Goal: Register for event/course

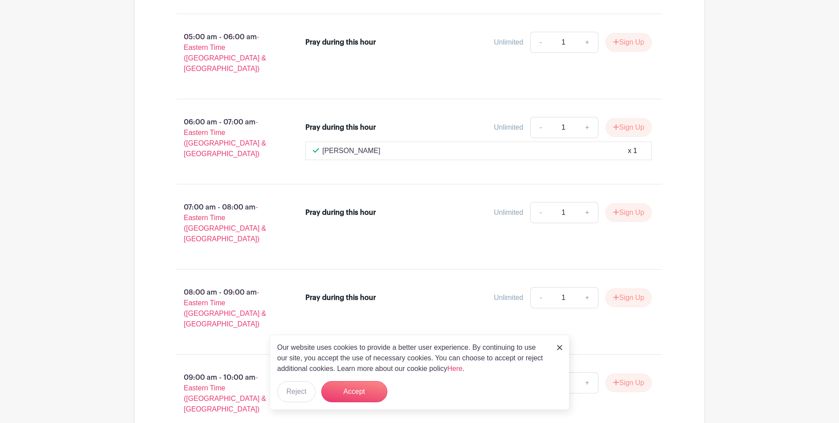
scroll to position [2144, 0]
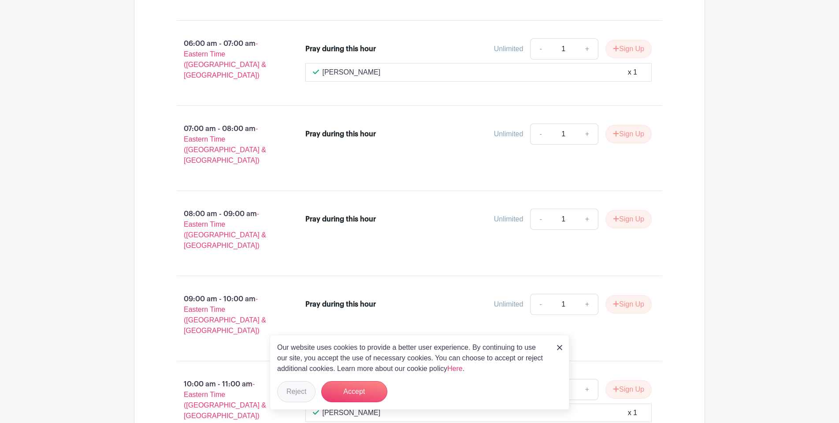
click at [294, 387] on button "Reject" at bounding box center [296, 391] width 38 height 21
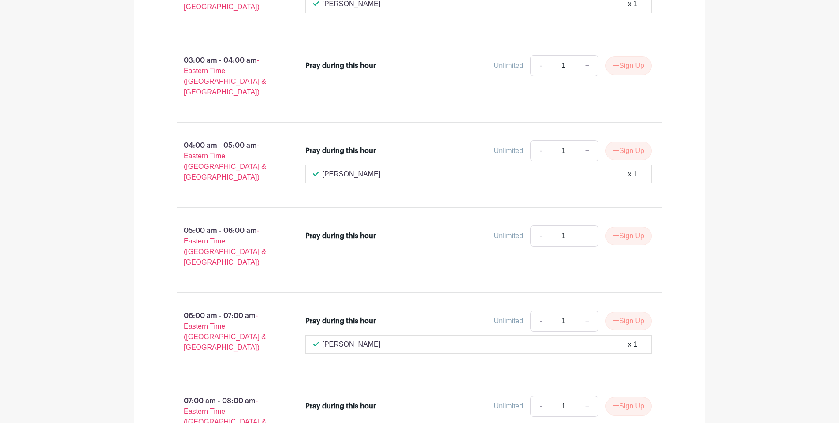
scroll to position [1861, 0]
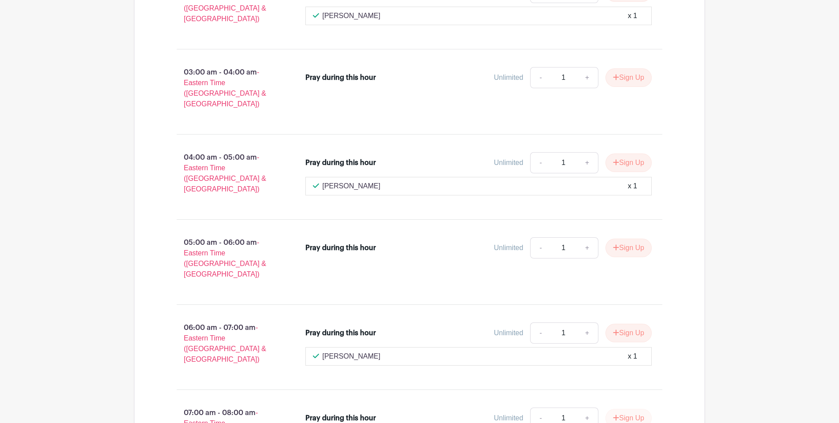
click at [621, 409] on button "Sign Up" at bounding box center [629, 418] width 46 height 19
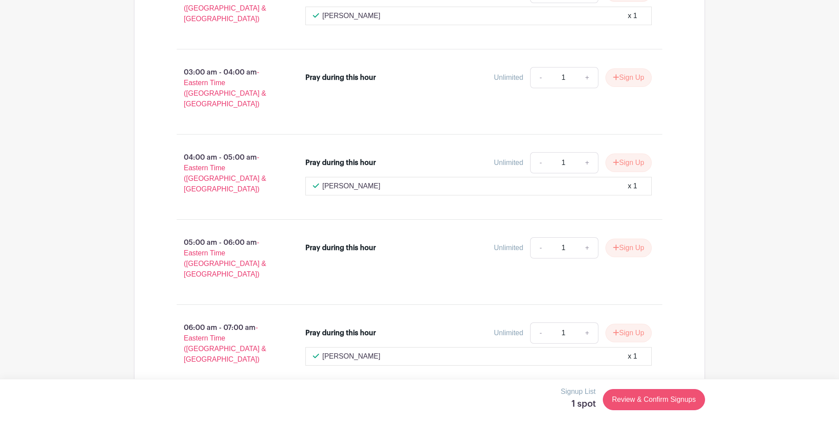
click at [653, 391] on link "Review & Confirm Signups" at bounding box center [654, 399] width 102 height 21
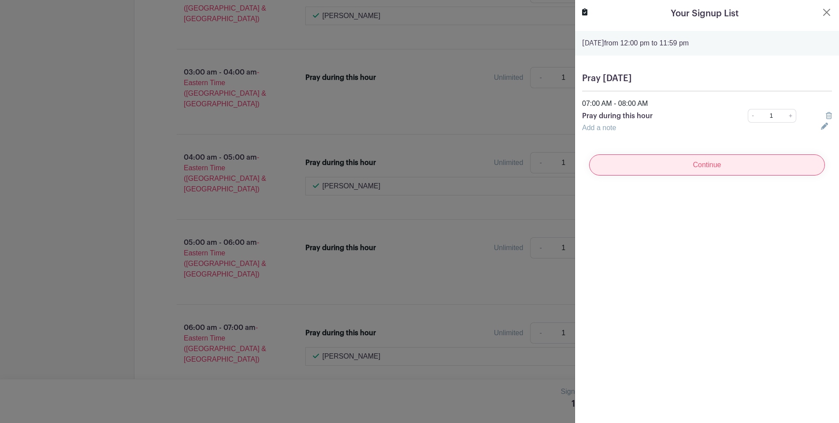
click at [709, 164] on input "Continue" at bounding box center [707, 164] width 236 height 21
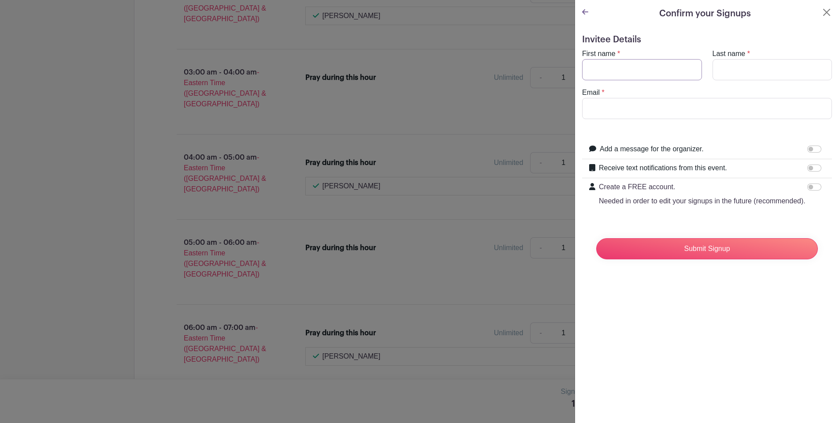
click at [691, 69] on input "First name" at bounding box center [642, 69] width 120 height 21
type input "[PERSON_NAME]"
type input "[PERSON_NAME][EMAIL_ADDRESS][DOMAIN_NAME]"
click at [706, 109] on input "[PERSON_NAME][EMAIL_ADDRESS][DOMAIN_NAME]" at bounding box center [707, 108] width 250 height 21
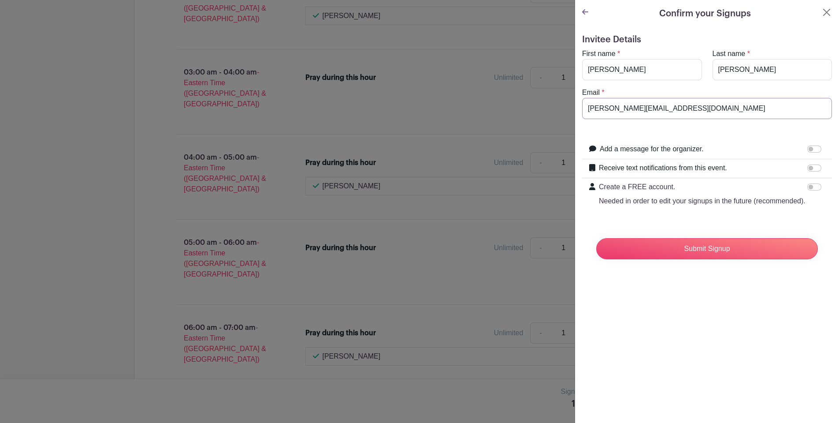
click at [828, 108] on input "[PERSON_NAME][EMAIL_ADDRESS][DOMAIN_NAME]" at bounding box center [707, 108] width 250 height 21
click at [824, 109] on input "[PERSON_NAME][EMAIL_ADDRESS][DOMAIN_NAME]" at bounding box center [707, 108] width 250 height 21
type input "[EMAIL_ADDRESS][DOMAIN_NAME]"
click at [811, 166] on input "Receive text notifications from this event." at bounding box center [815, 167] width 14 height 7
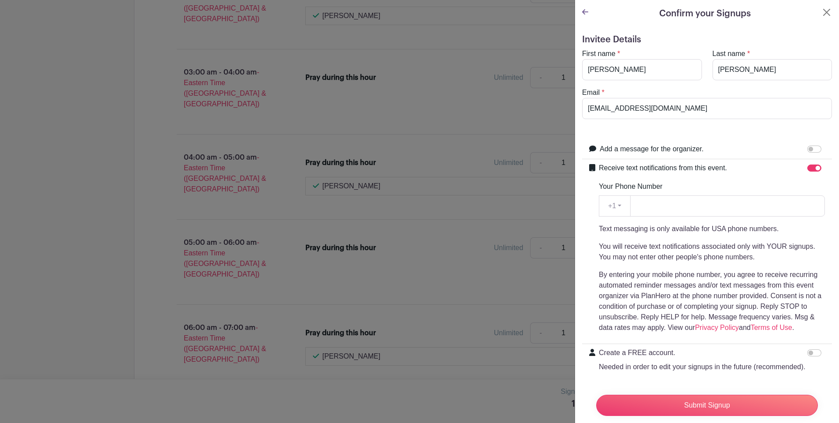
click at [811, 166] on input "Receive text notifications from this event." at bounding box center [815, 167] width 14 height 7
checkbox input "false"
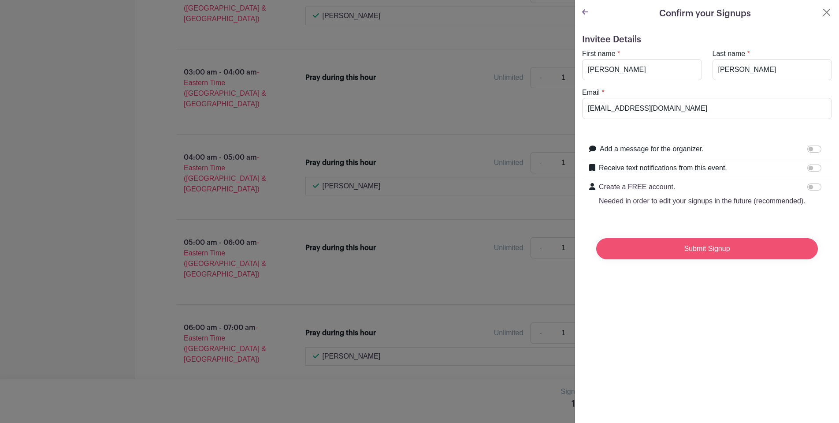
click at [708, 242] on input "Submit Signup" at bounding box center [708, 248] width 222 height 21
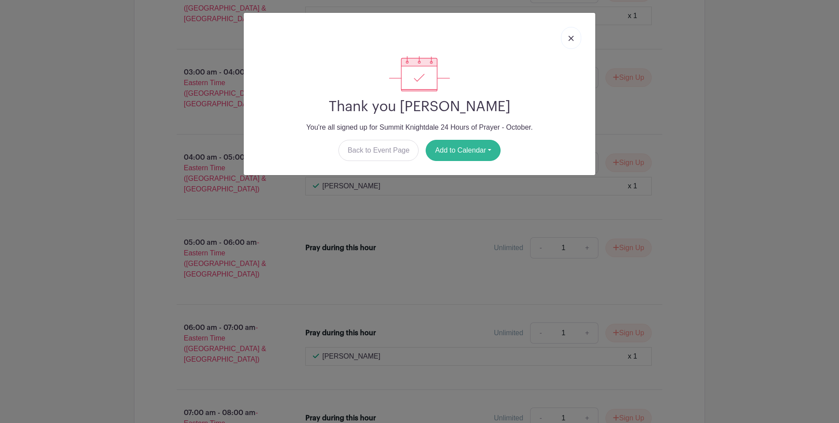
click at [484, 149] on button "Add to Calendar" at bounding box center [463, 150] width 75 height 21
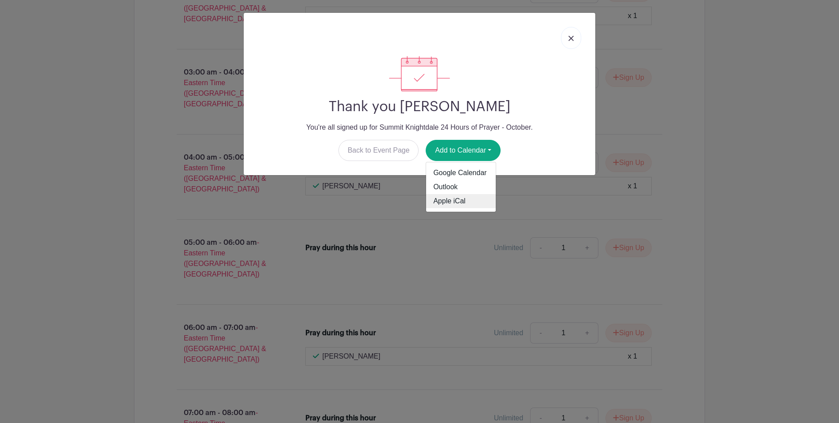
click at [455, 199] on link "Apple iCal" at bounding box center [461, 201] width 70 height 14
click at [570, 41] on img at bounding box center [571, 38] width 5 height 5
